Goal: Task Accomplishment & Management: Use online tool/utility

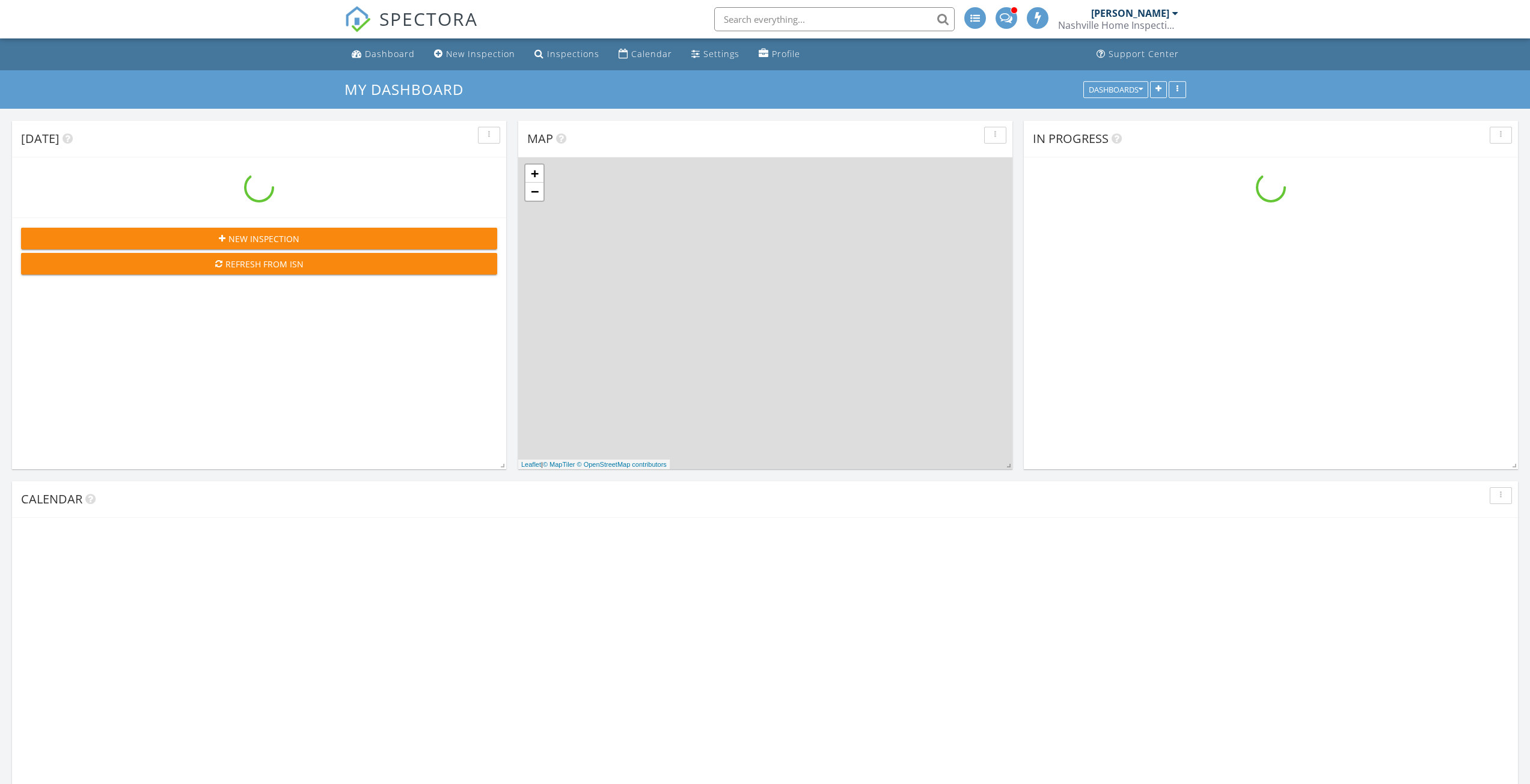
scroll to position [1112, 1548]
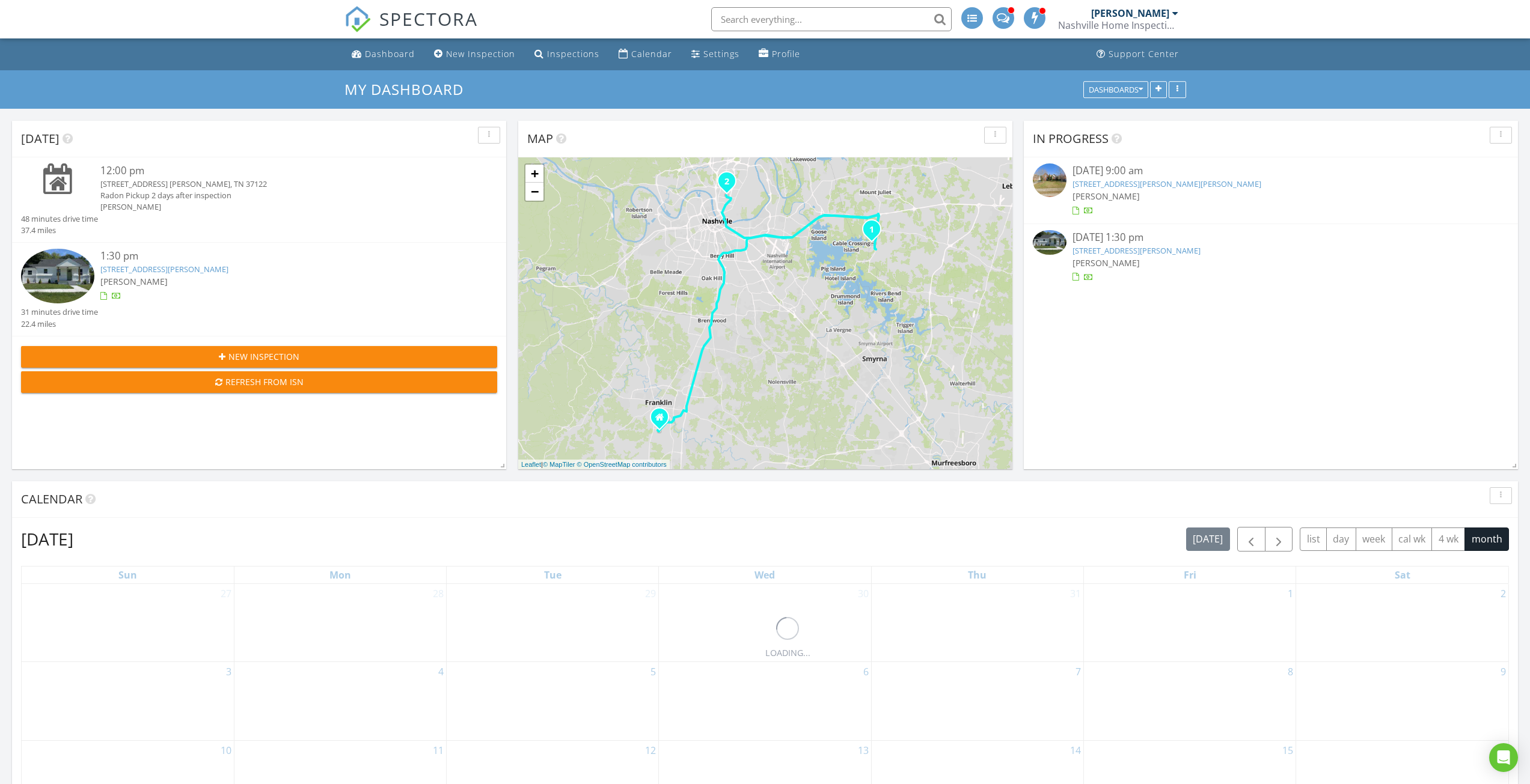
click at [206, 273] on link "[STREET_ADDRESS][PERSON_NAME]" at bounding box center [164, 269] width 128 height 11
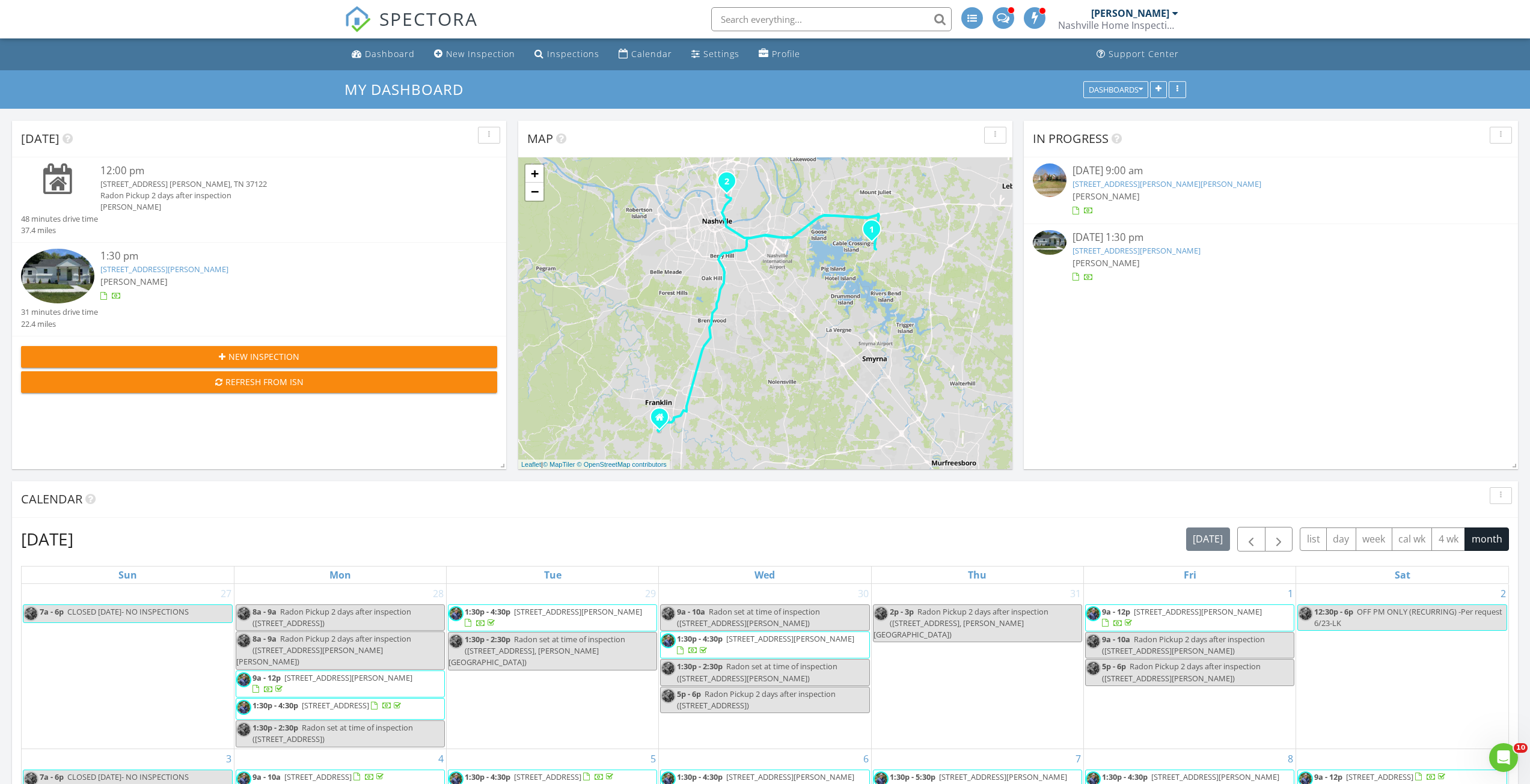
scroll to position [0, 0]
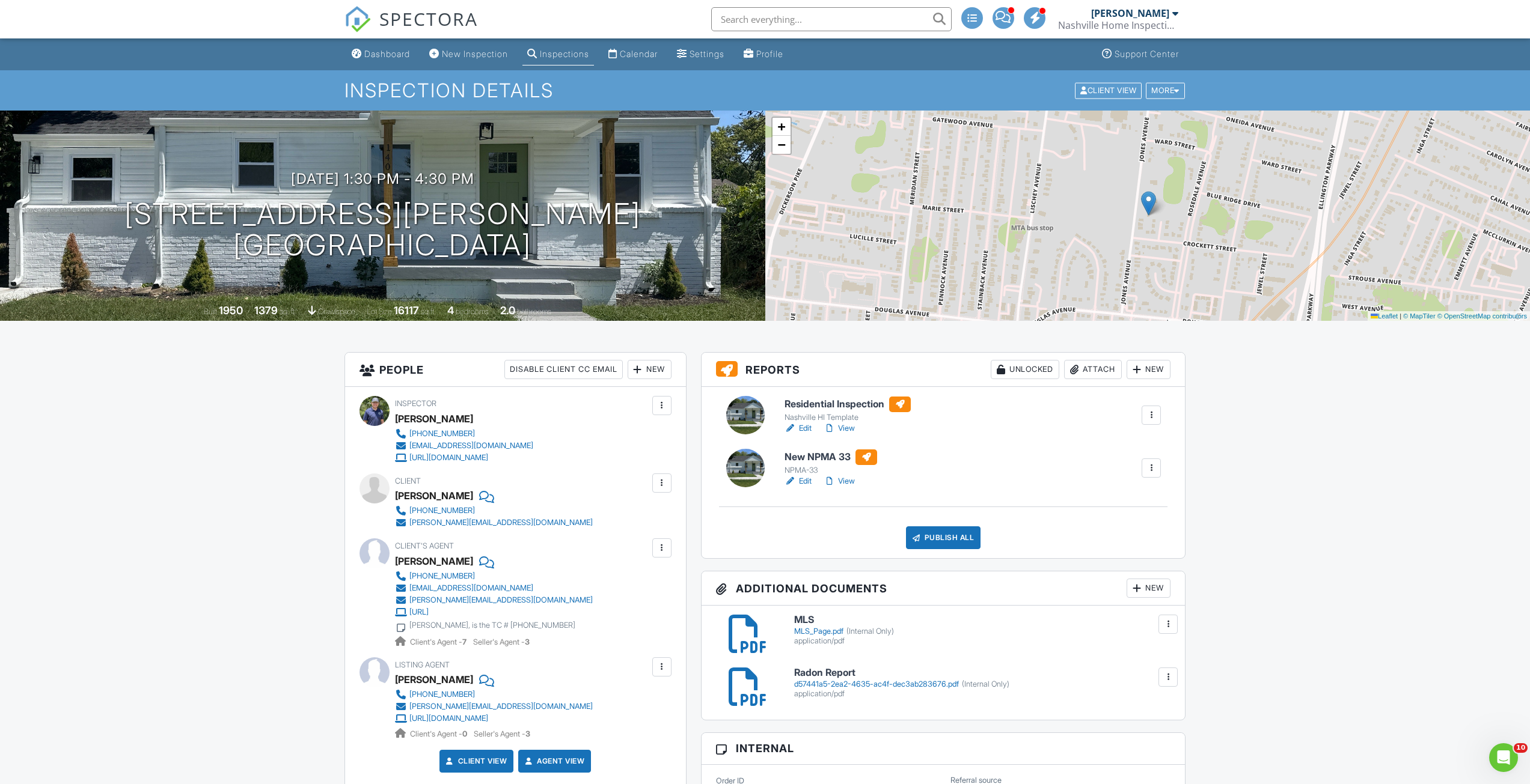
click at [838, 483] on link "View" at bounding box center [839, 481] width 31 height 12
click at [929, 548] on div "Publish All" at bounding box center [944, 537] width 75 height 23
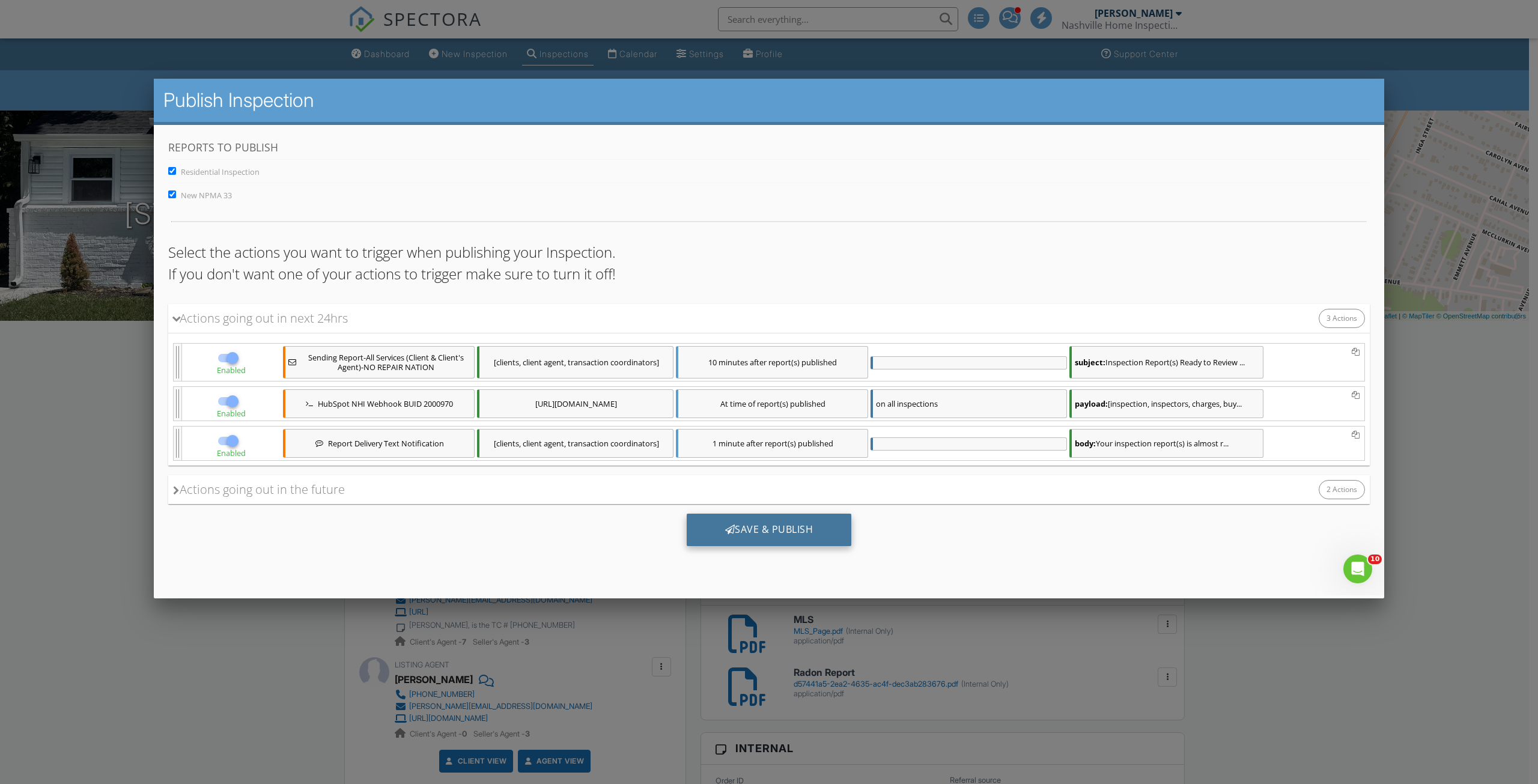
click at [762, 526] on div "Save & Publish" at bounding box center [769, 529] width 165 height 32
